Goal: Task Accomplishment & Management: Complete application form

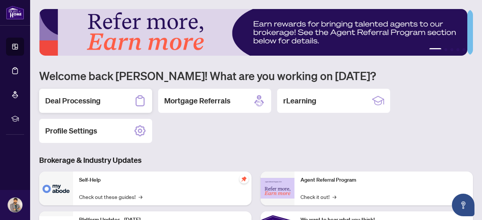
click at [85, 99] on h2 "Deal Processing" at bounding box center [72, 101] width 55 height 11
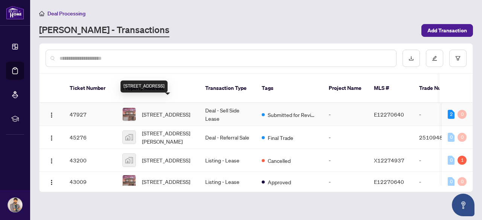
click at [159, 110] on span "[STREET_ADDRESS]" at bounding box center [166, 114] width 48 height 8
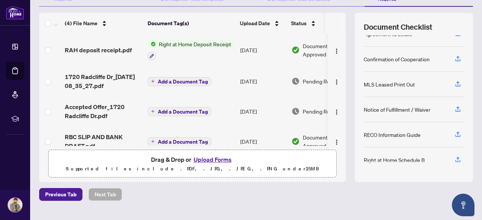
scroll to position [94, 0]
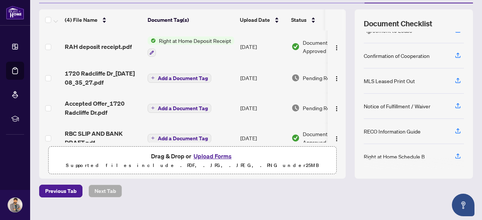
click at [209, 154] on button "Upload Forms" at bounding box center [212, 156] width 43 height 10
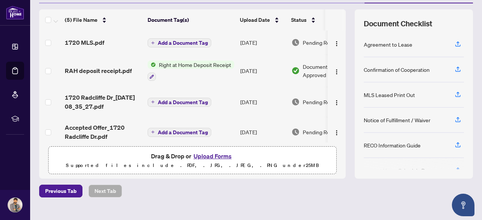
scroll to position [0, 0]
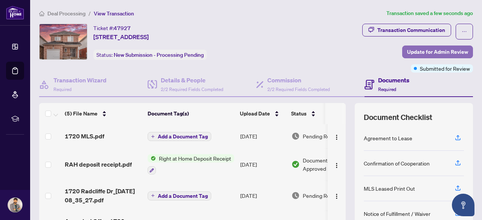
click at [449, 52] on span "Update for Admin Review" at bounding box center [437, 52] width 61 height 12
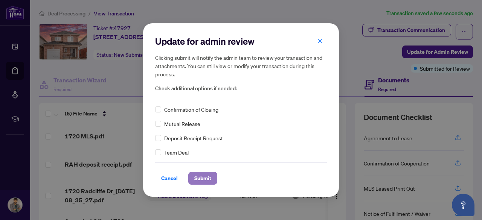
click at [198, 180] on span "Submit" at bounding box center [202, 178] width 17 height 12
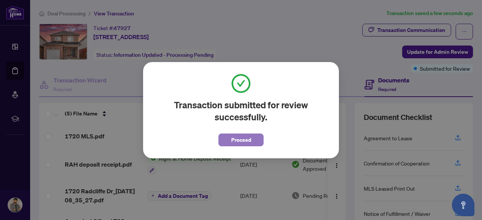
click at [231, 137] on span "Proceed" at bounding box center [241, 140] width 20 height 12
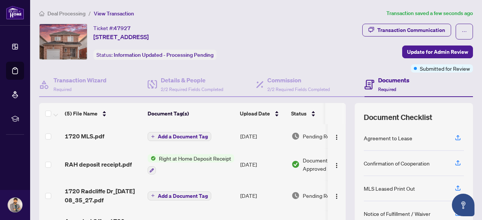
click at [75, 15] on span "Deal Processing" at bounding box center [66, 13] width 38 height 7
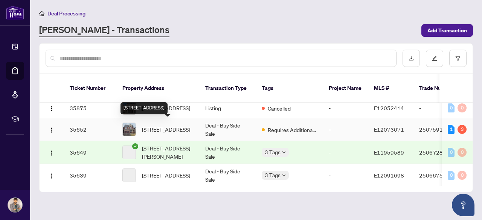
scroll to position [321, 0]
click at [168, 127] on span "[STREET_ADDRESS]" at bounding box center [166, 129] width 48 height 8
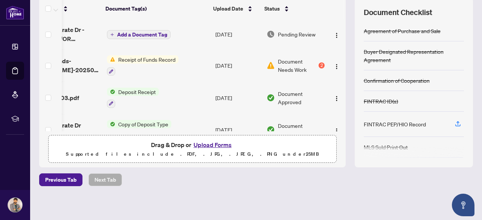
scroll to position [0, 48]
click at [318, 62] on div "2" at bounding box center [321, 65] width 6 height 6
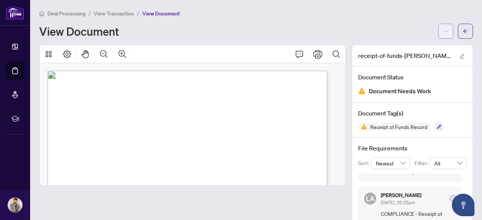
click at [443, 32] on icon "ellipsis" at bounding box center [445, 31] width 5 height 5
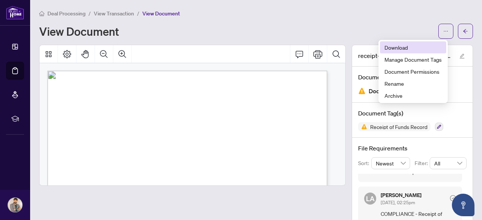
click at [407, 43] on li "Download" at bounding box center [413, 47] width 66 height 12
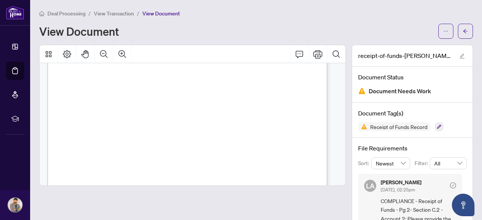
click at [123, 15] on span "View Transaction" at bounding box center [114, 13] width 40 height 7
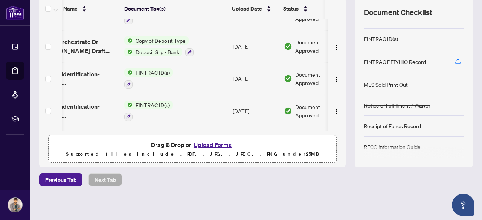
scroll to position [84, 23]
click at [217, 143] on button "Upload Forms" at bounding box center [212, 145] width 43 height 10
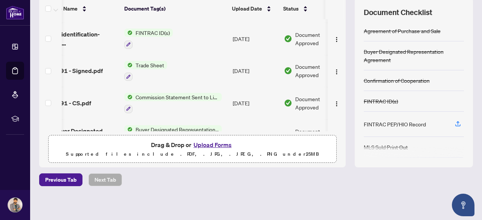
scroll to position [194, 23]
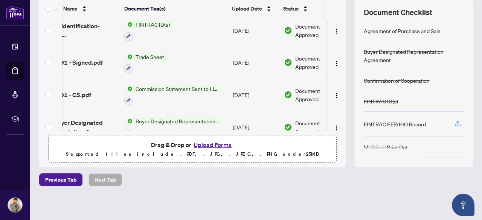
click at [204, 141] on button "Upload Forms" at bounding box center [212, 145] width 43 height 10
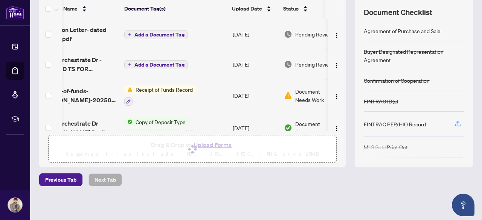
scroll to position [0, 0]
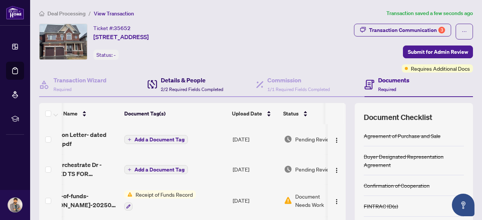
click at [185, 82] on h4 "Details & People" at bounding box center [192, 80] width 62 height 9
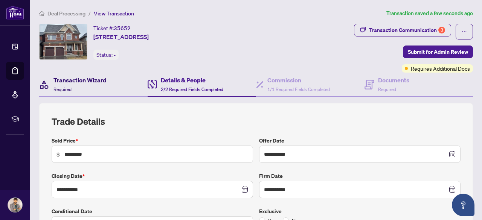
click at [92, 80] on h4 "Transaction Wizard" at bounding box center [79, 80] width 53 height 9
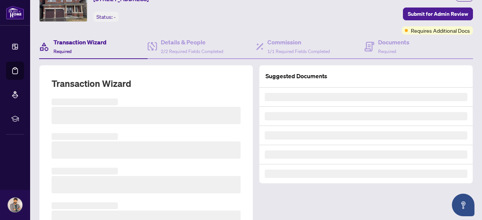
scroll to position [44, 0]
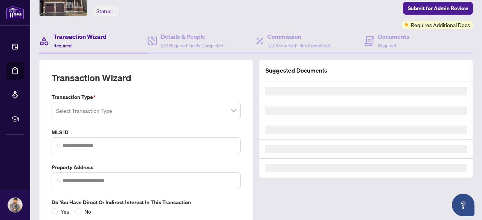
type input "*********"
type input "**********"
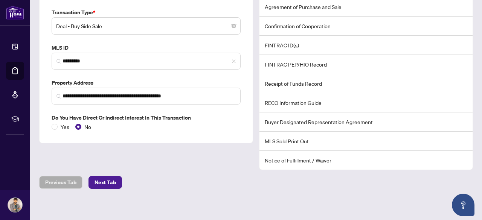
scroll to position [0, 0]
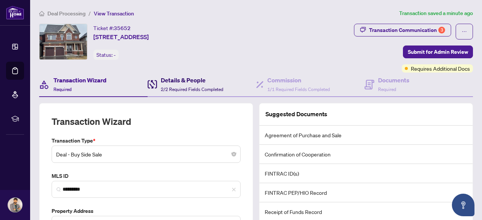
click at [193, 88] on span "2/2 Required Fields Completed" at bounding box center [192, 90] width 62 height 6
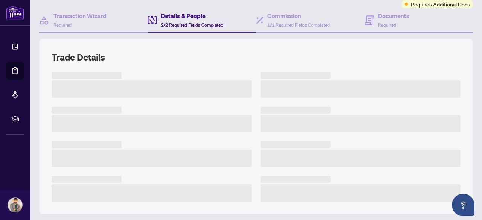
scroll to position [65, 0]
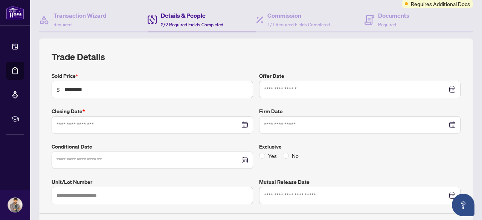
type input "**********"
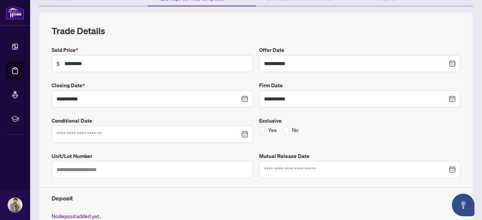
scroll to position [92, 0]
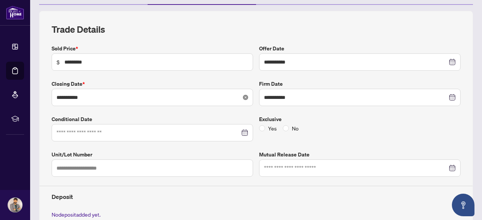
click at [243, 97] on icon "close-circle" at bounding box center [245, 97] width 5 height 5
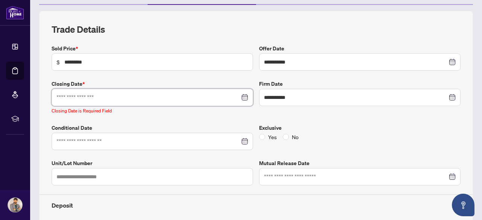
click at [182, 93] on input at bounding box center [147, 97] width 183 height 8
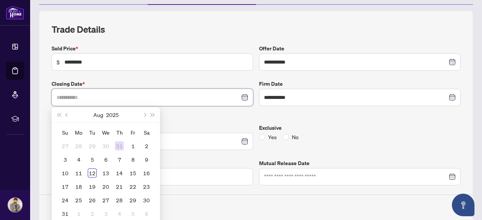
type input "**********"
click at [90, 157] on div "5" at bounding box center [92, 159] width 9 height 9
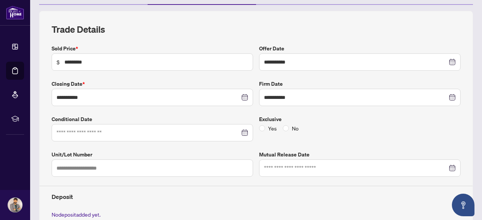
click at [213, 115] on label "Conditional Date" at bounding box center [152, 119] width 201 height 8
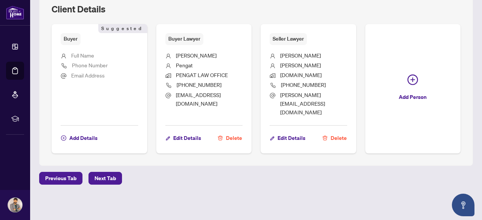
scroll to position [426, 0]
click at [113, 177] on span "Next Tab" at bounding box center [104, 178] width 21 height 12
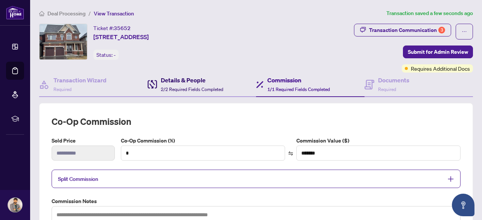
click at [186, 82] on h4 "Details & People" at bounding box center [192, 80] width 62 height 9
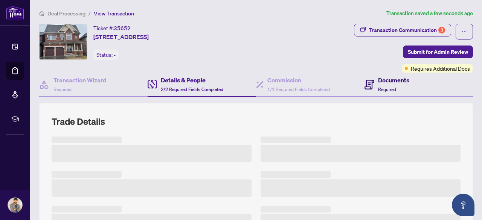
click at [393, 84] on h4 "Documents" at bounding box center [393, 80] width 31 height 9
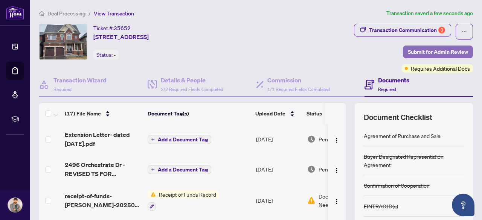
click at [451, 46] on span "Submit for Admin Review" at bounding box center [438, 52] width 60 height 12
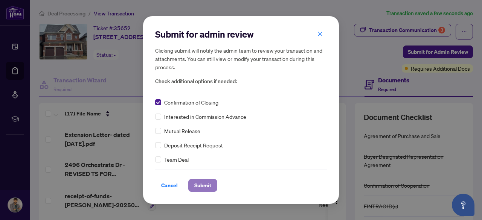
click at [209, 184] on span "Submit" at bounding box center [202, 186] width 17 height 12
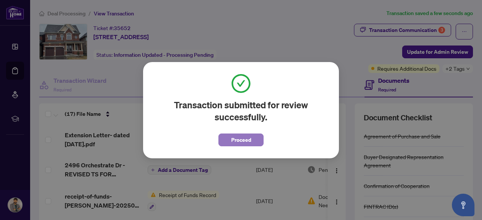
click at [248, 142] on span "Proceed" at bounding box center [241, 140] width 20 height 12
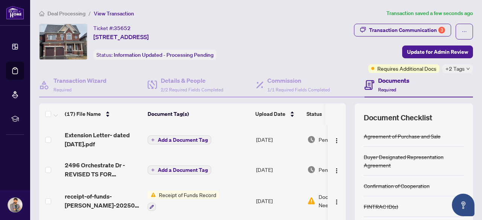
click at [73, 14] on span "Deal Processing" at bounding box center [66, 13] width 38 height 7
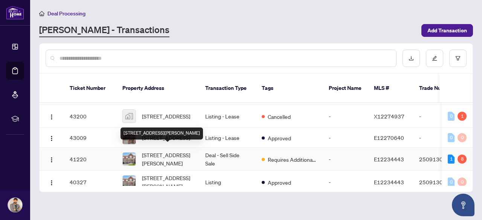
scroll to position [44, 0]
click at [161, 151] on span "[STREET_ADDRESS][PERSON_NAME]" at bounding box center [167, 159] width 51 height 17
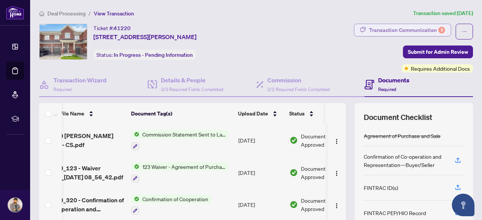
click at [420, 25] on div "Transaction Communication 8" at bounding box center [407, 30] width 76 height 12
type textarea "**********"
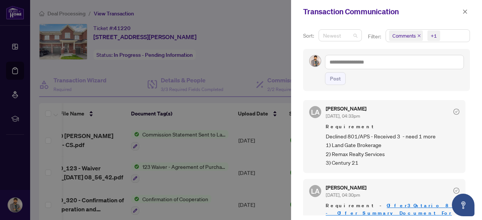
click at [354, 36] on span "Newest" at bounding box center [340, 35] width 34 height 11
click at [394, 105] on div "[PERSON_NAME] Almuhanna [DATE], 04:33pm Requirement Declined 801/APS - Received…" at bounding box center [384, 136] width 162 height 73
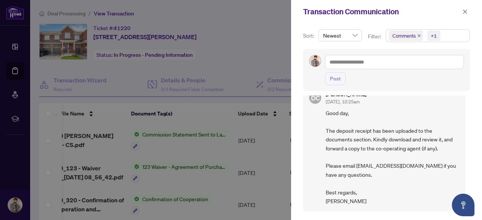
scroll to position [1100, 0]
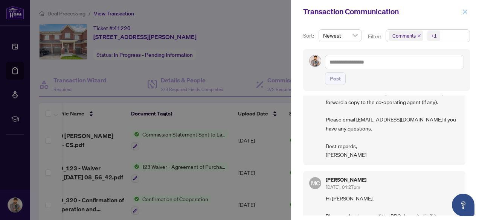
click at [466, 8] on span "button" at bounding box center [464, 12] width 5 height 12
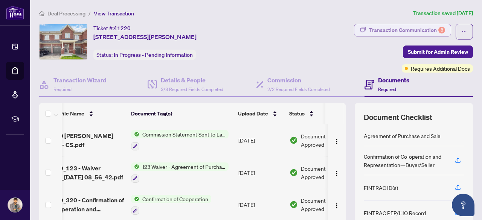
click at [400, 26] on div "Transaction Communication 8" at bounding box center [407, 30] width 76 height 12
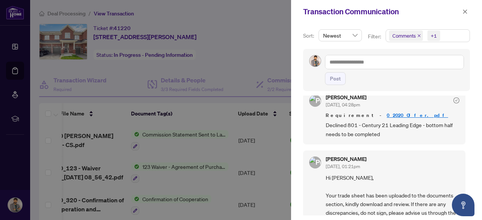
scroll to position [0, 0]
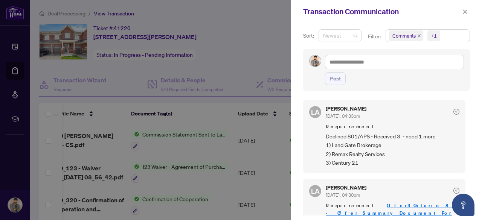
click at [354, 35] on span "Newest" at bounding box center [340, 35] width 34 height 11
click at [431, 33] on div "+1" at bounding box center [434, 36] width 6 height 8
click at [366, 42] on div "Filter:" at bounding box center [374, 39] width 17 height 14
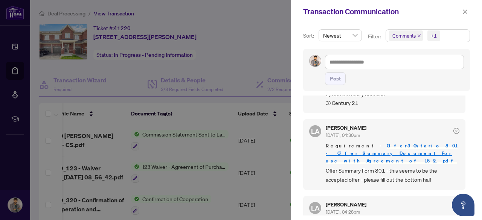
scroll to position [64, 0]
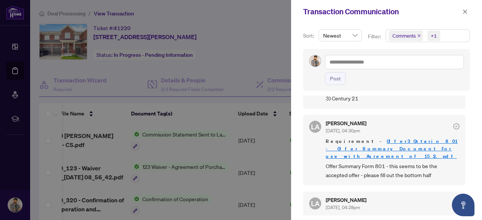
click at [379, 139] on link "Offer3_Ontario 801 - Offer Summary Document For use with Agreement of 15 2.pdf" at bounding box center [392, 148] width 132 height 21
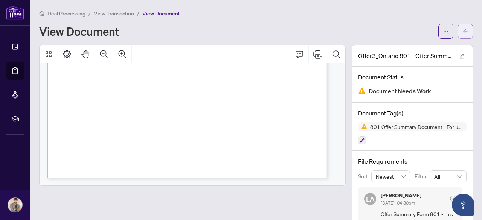
click at [466, 33] on button "button" at bounding box center [465, 31] width 15 height 15
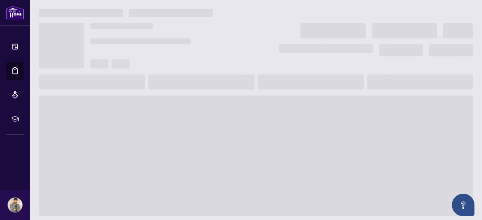
drag, startPoint x: 466, startPoint y: 33, endPoint x: 309, endPoint y: 14, distance: 157.4
click at [309, 14] on div at bounding box center [256, 134] width 440 height 251
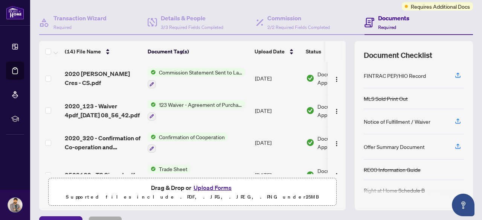
scroll to position [65, 0]
